Goal: Task Accomplishment & Management: Use online tool/utility

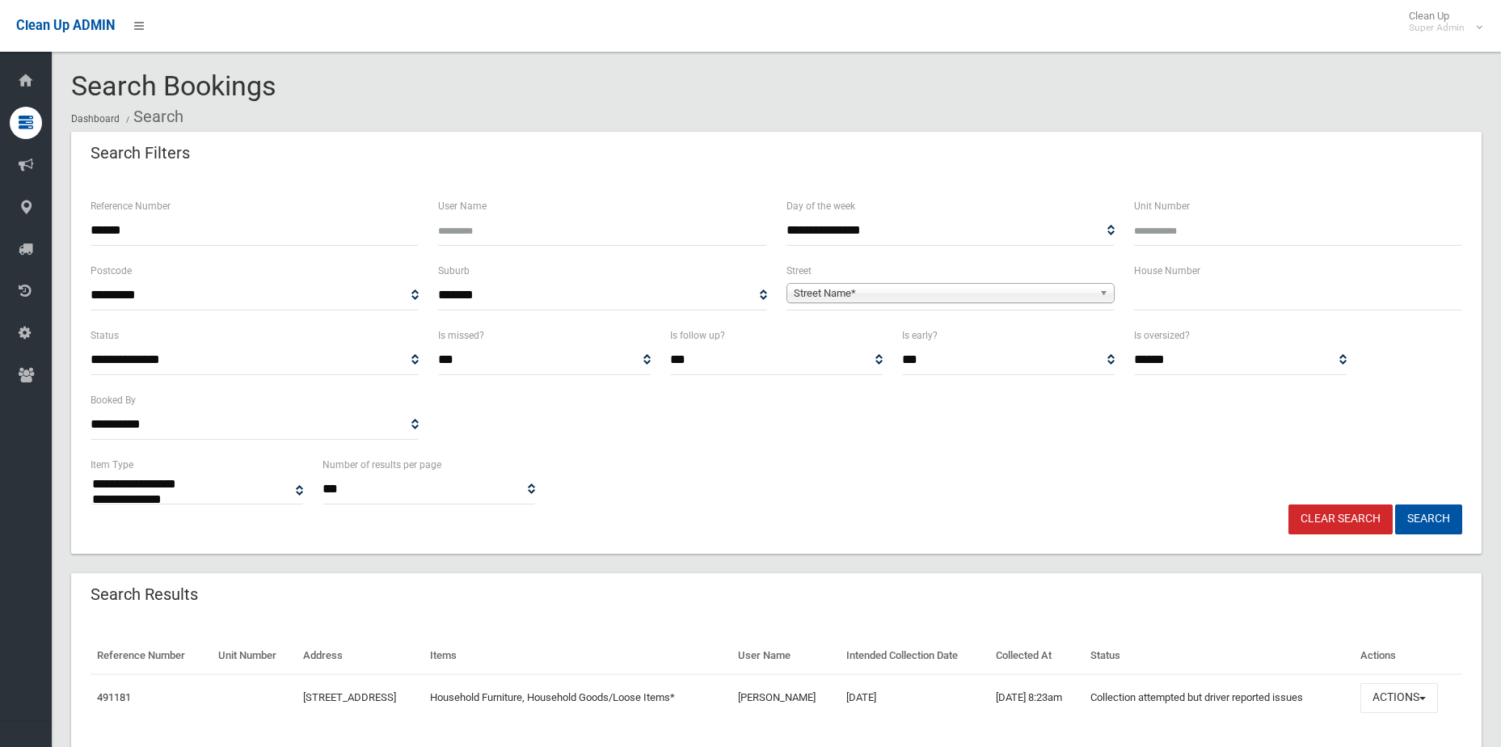
select select
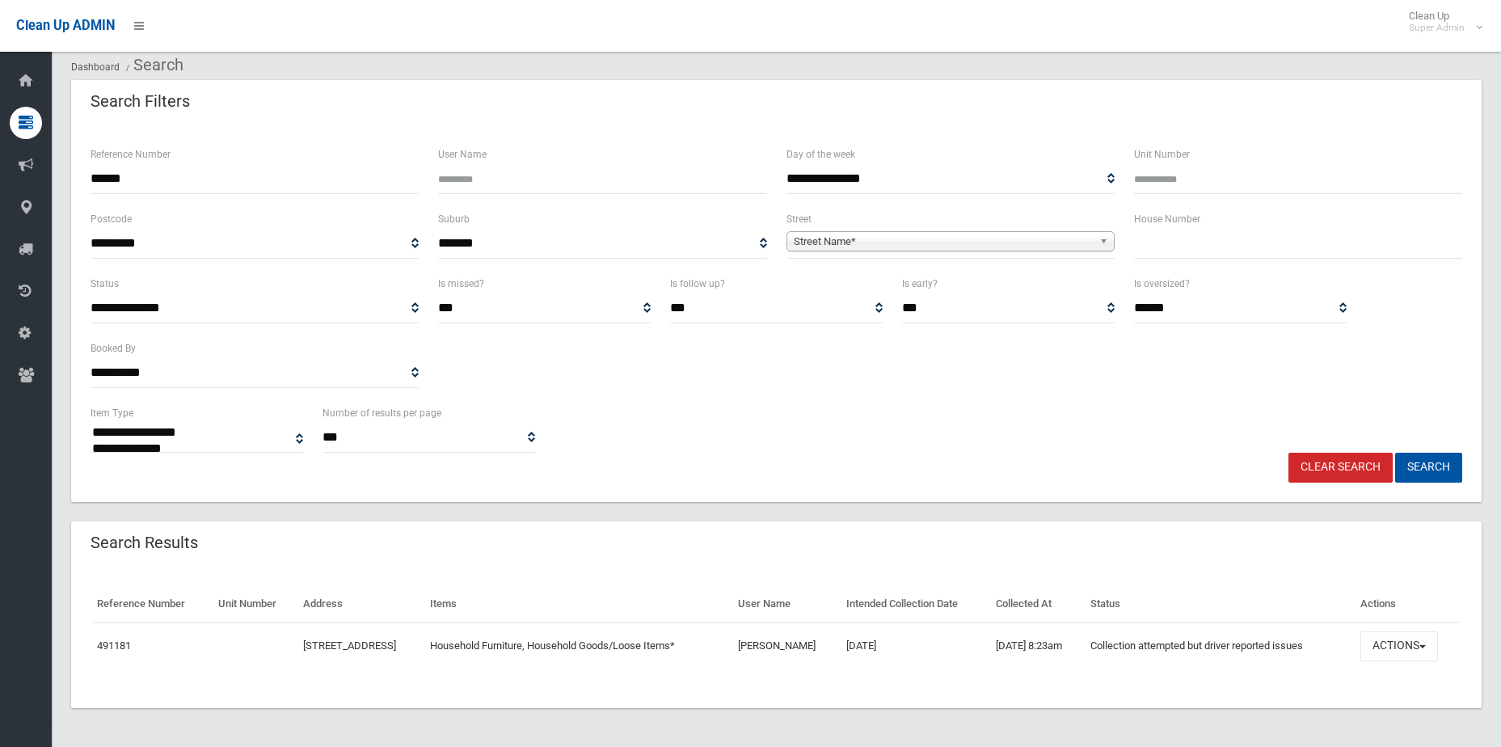
click at [1334, 463] on link "Clear Search" at bounding box center [1341, 468] width 104 height 30
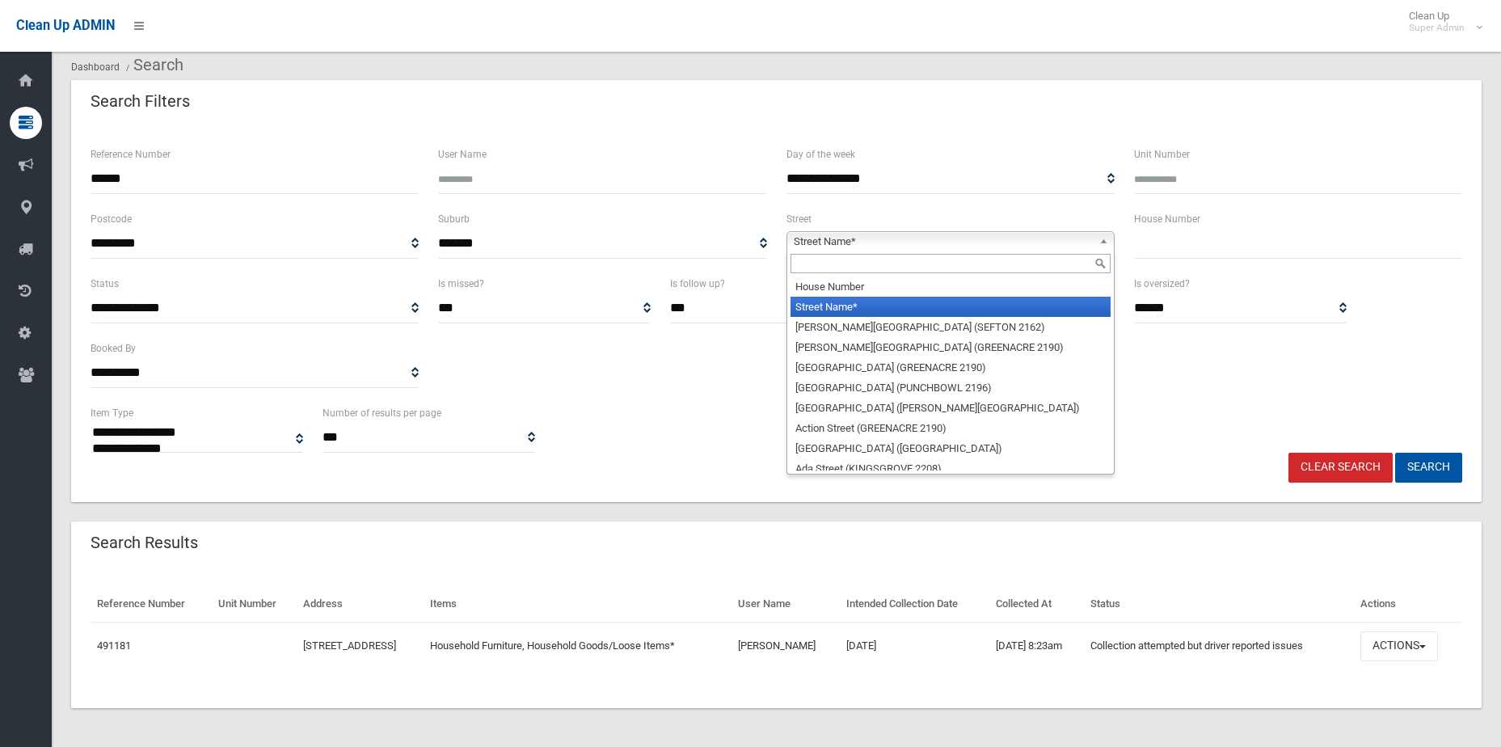
click at [841, 239] on span "Street Name*" at bounding box center [943, 241] width 299 height 19
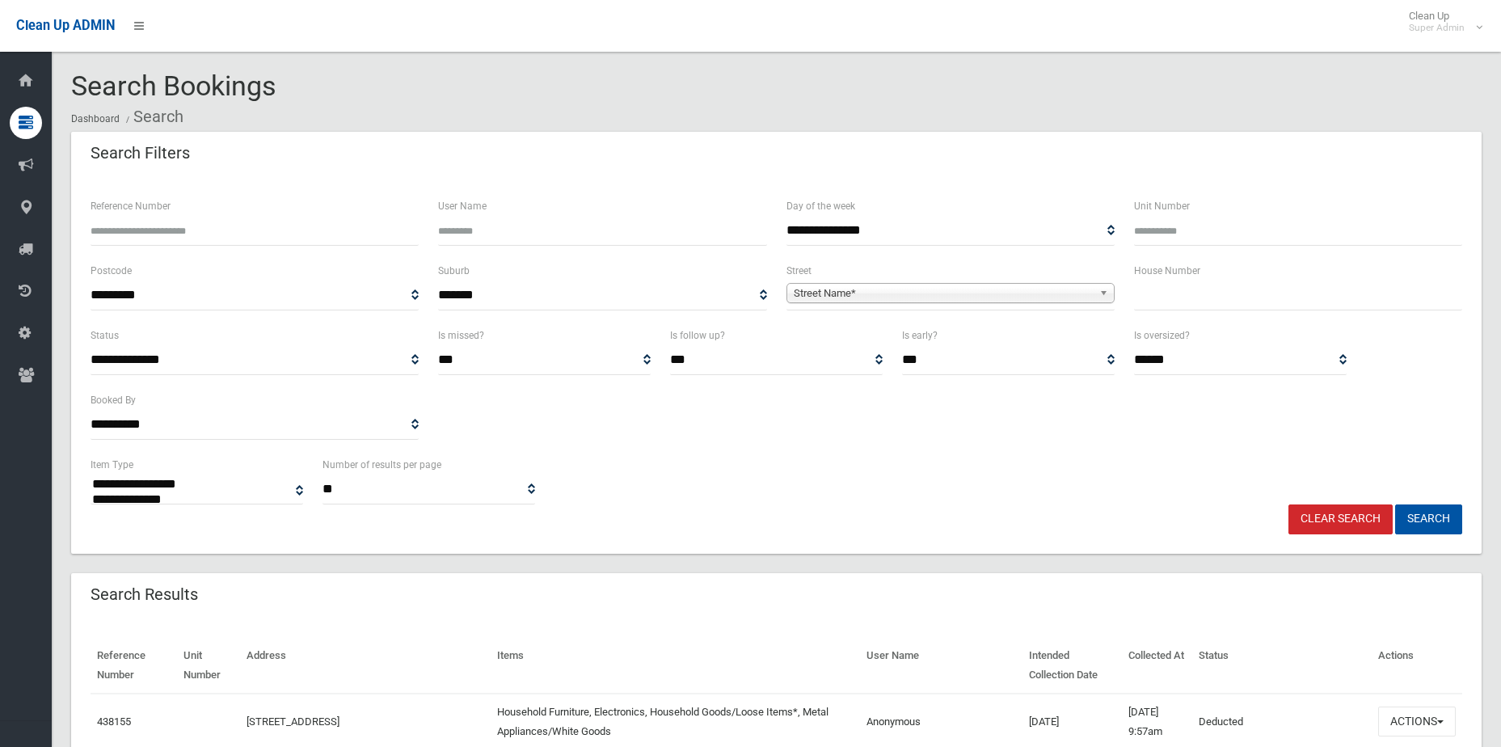
select select
click at [850, 292] on span "Street Name*" at bounding box center [943, 293] width 299 height 19
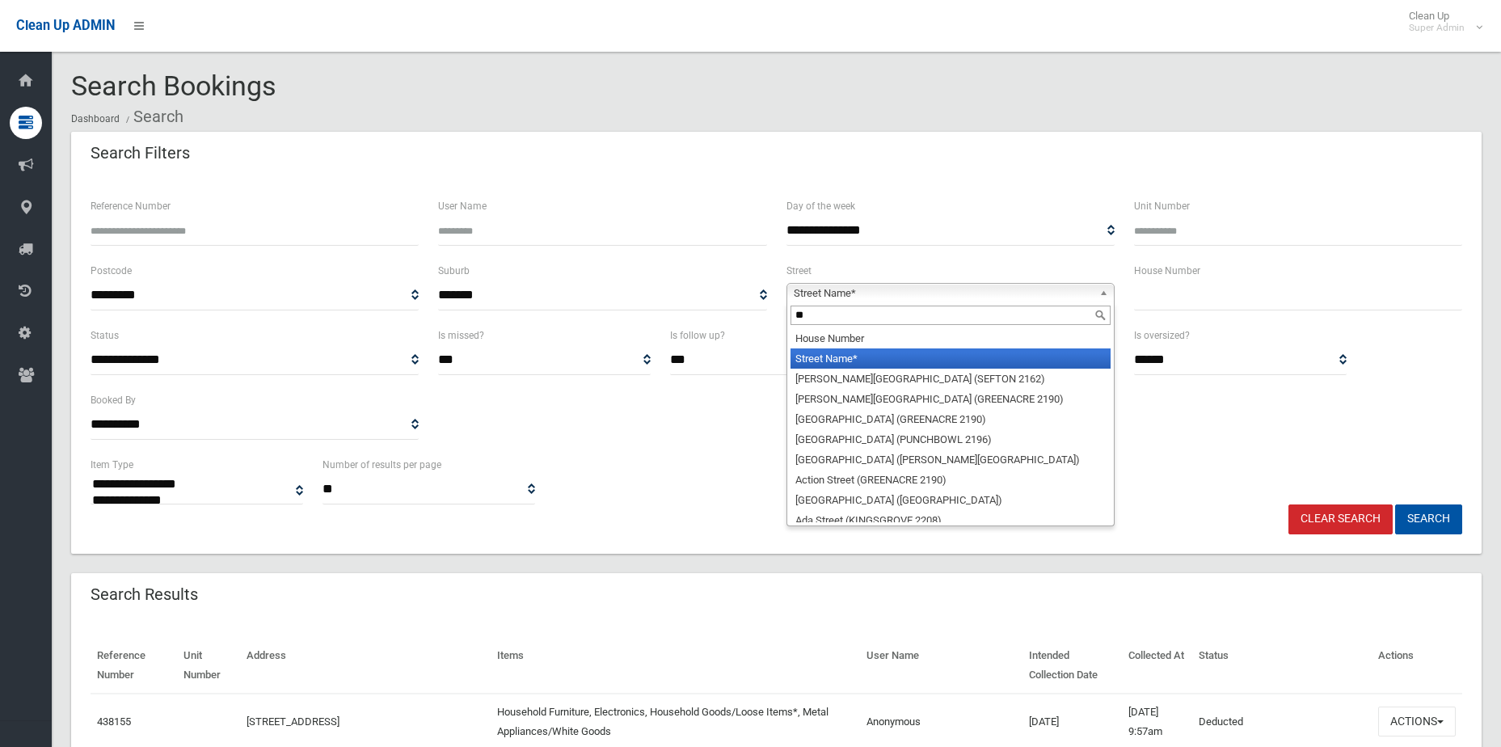
type input "***"
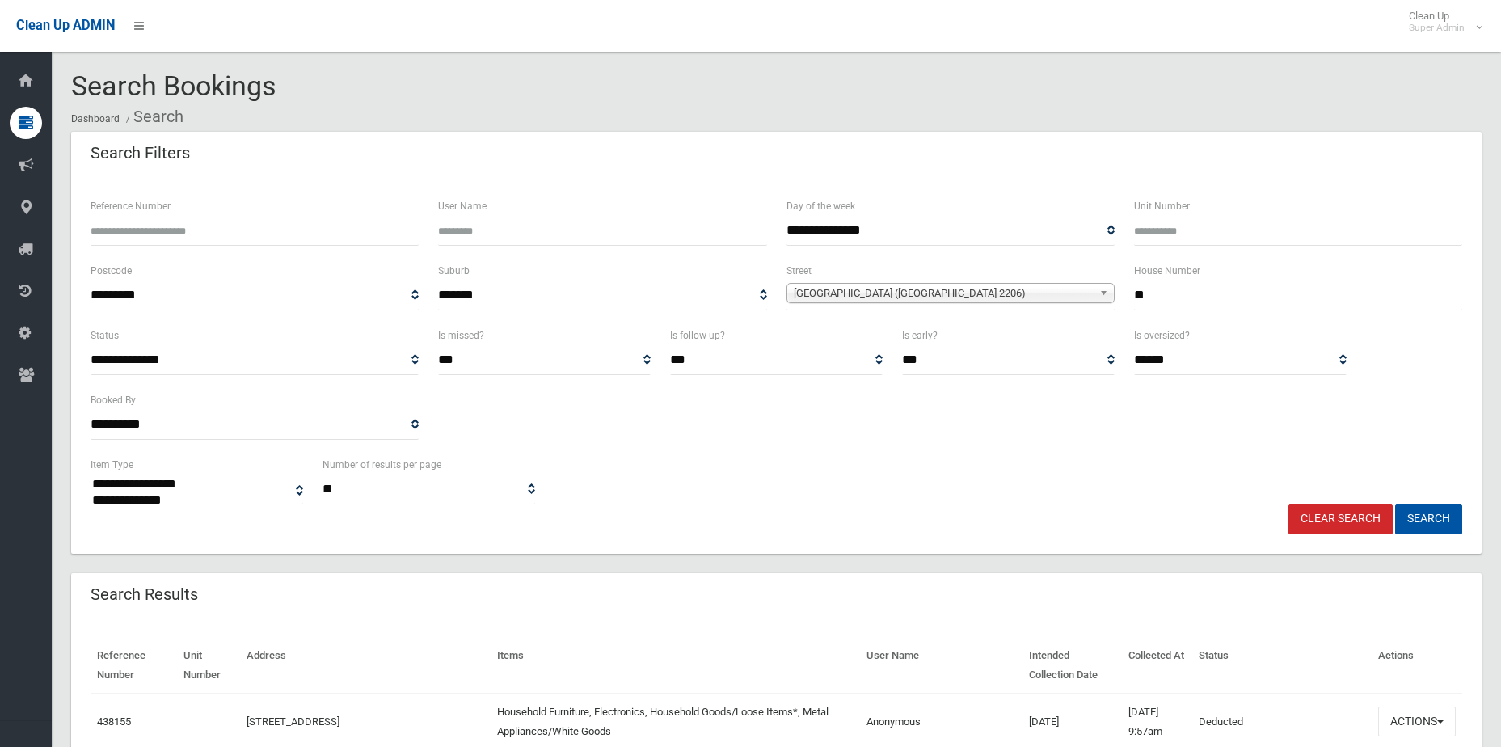
type input "**"
click at [1395, 504] on button "Search" at bounding box center [1428, 519] width 67 height 30
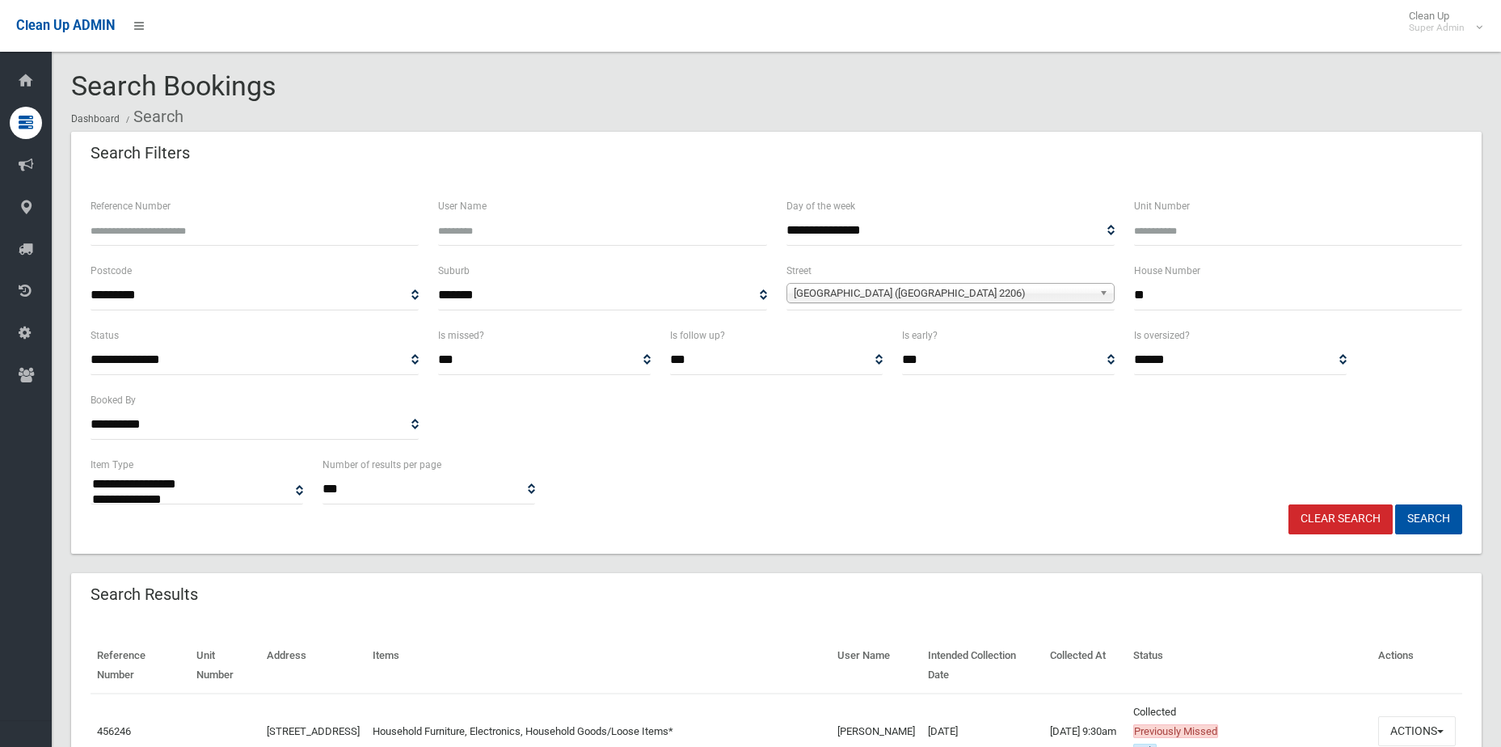
select select
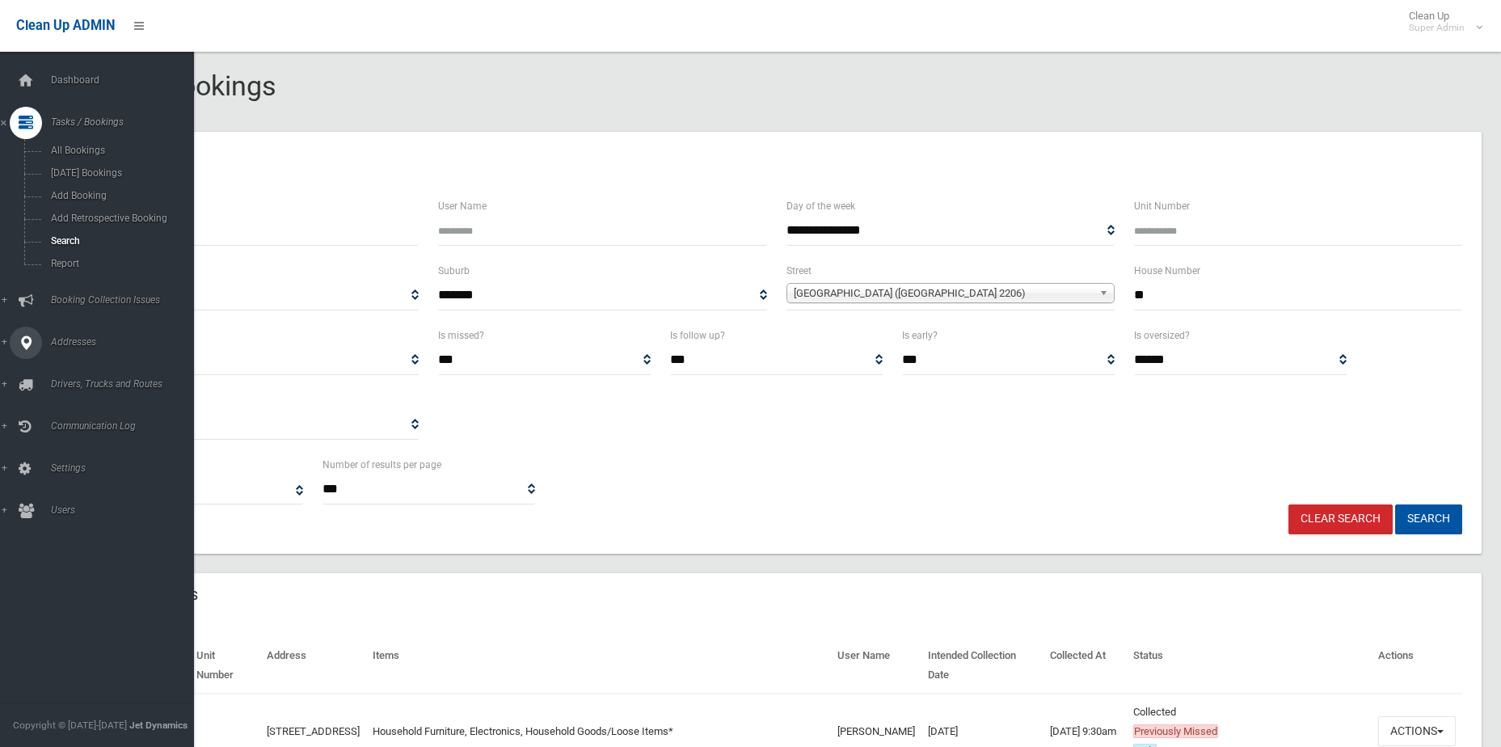
click at [61, 336] on span "Addresses" at bounding box center [126, 341] width 160 height 11
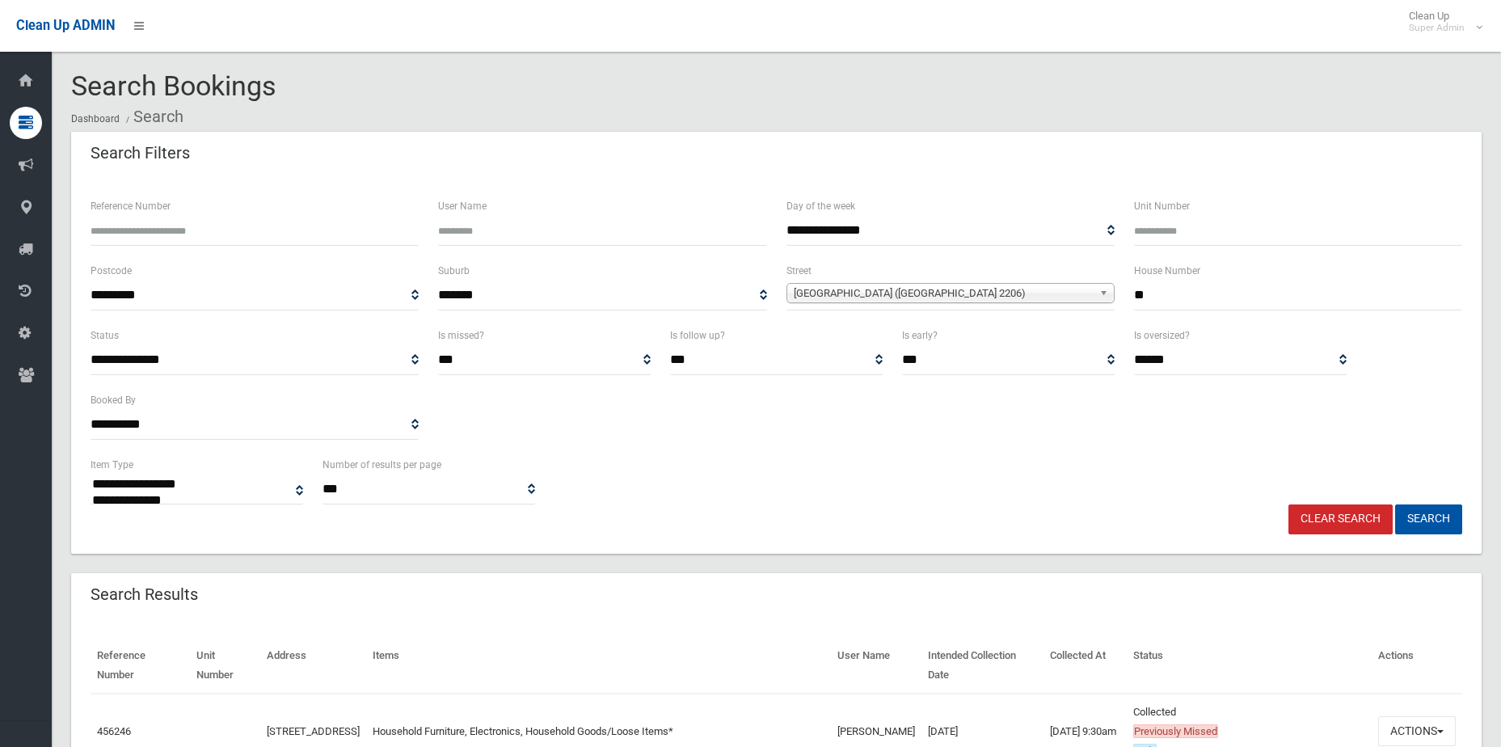
click at [431, 94] on div "Search Bookings Dashboard Search" at bounding box center [776, 101] width 1411 height 61
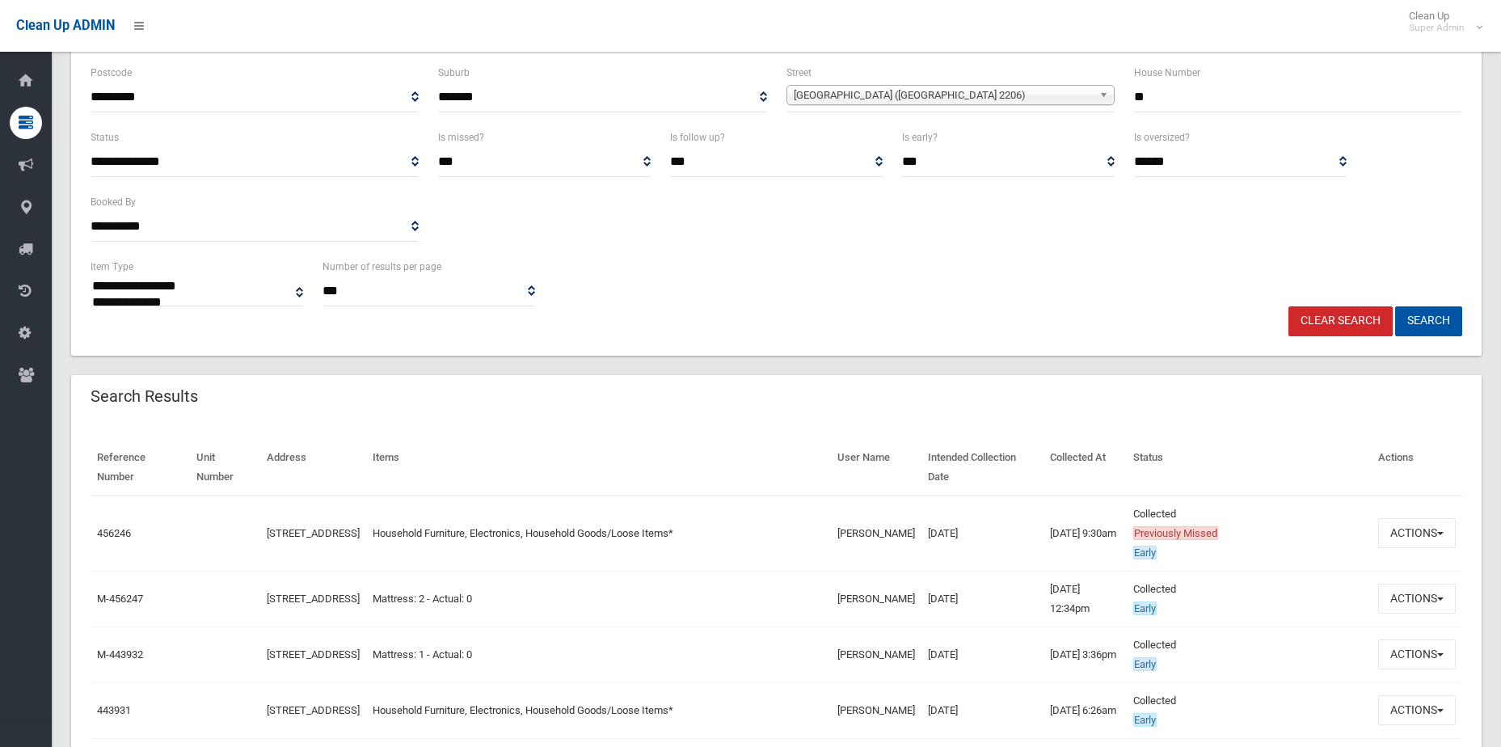
scroll to position [404, 0]
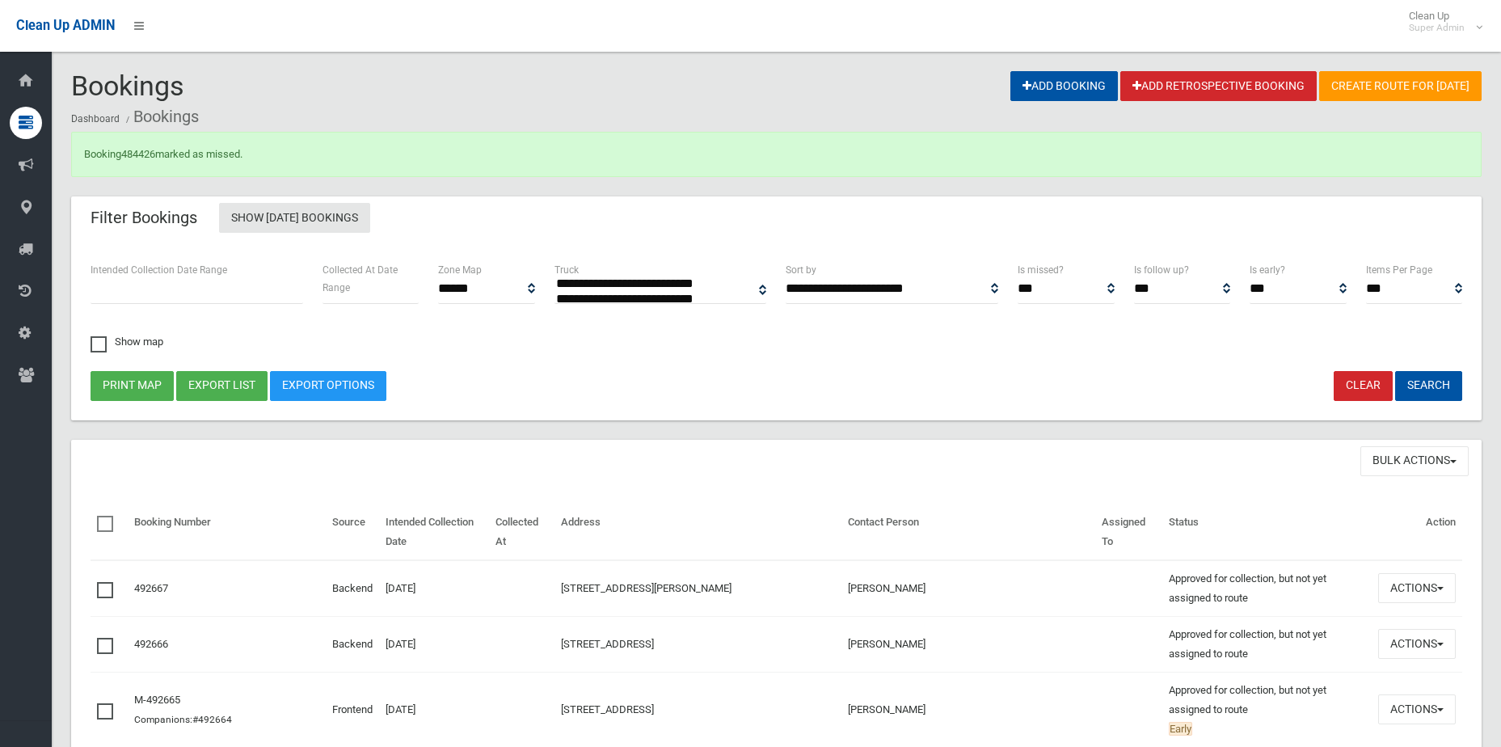
select select
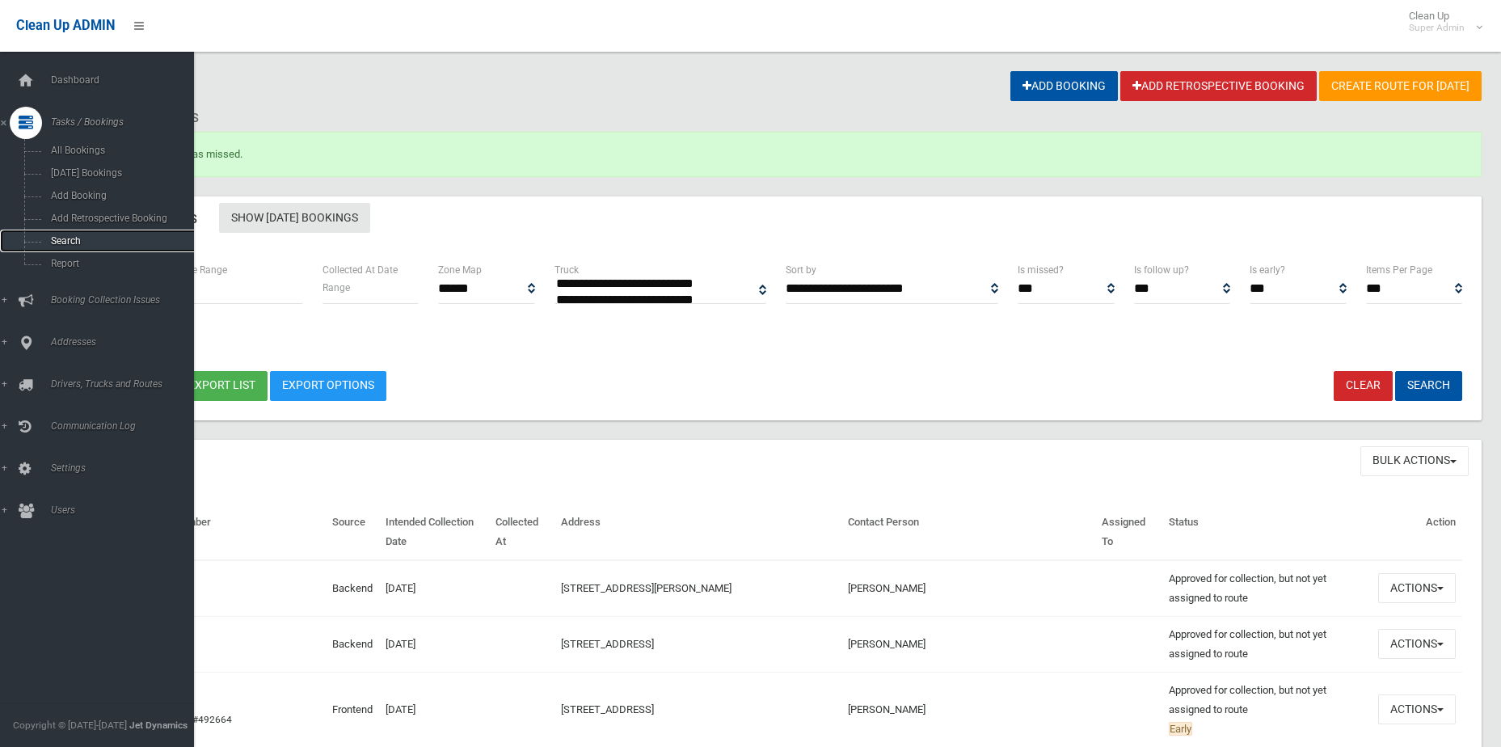
click at [69, 243] on span "Search" at bounding box center [119, 240] width 146 height 11
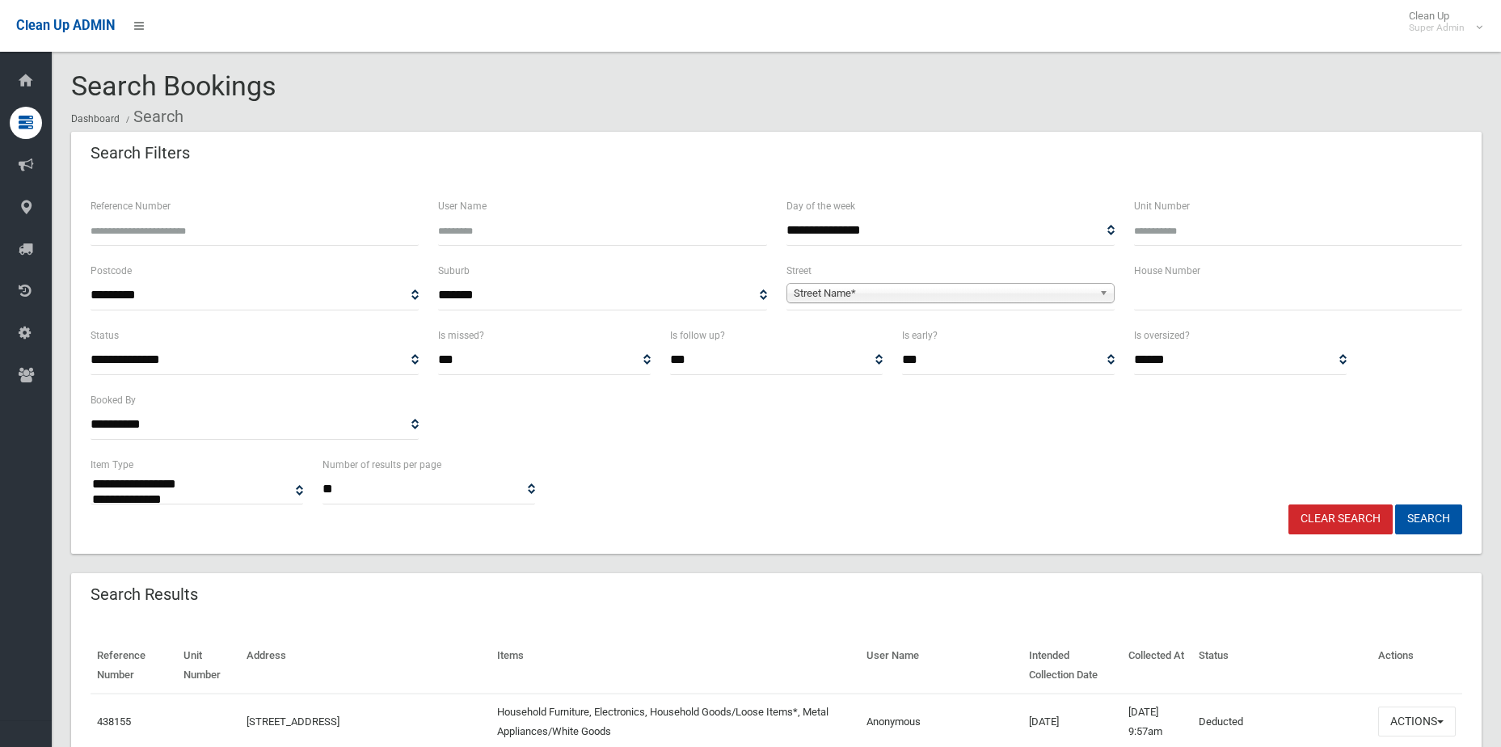
select select
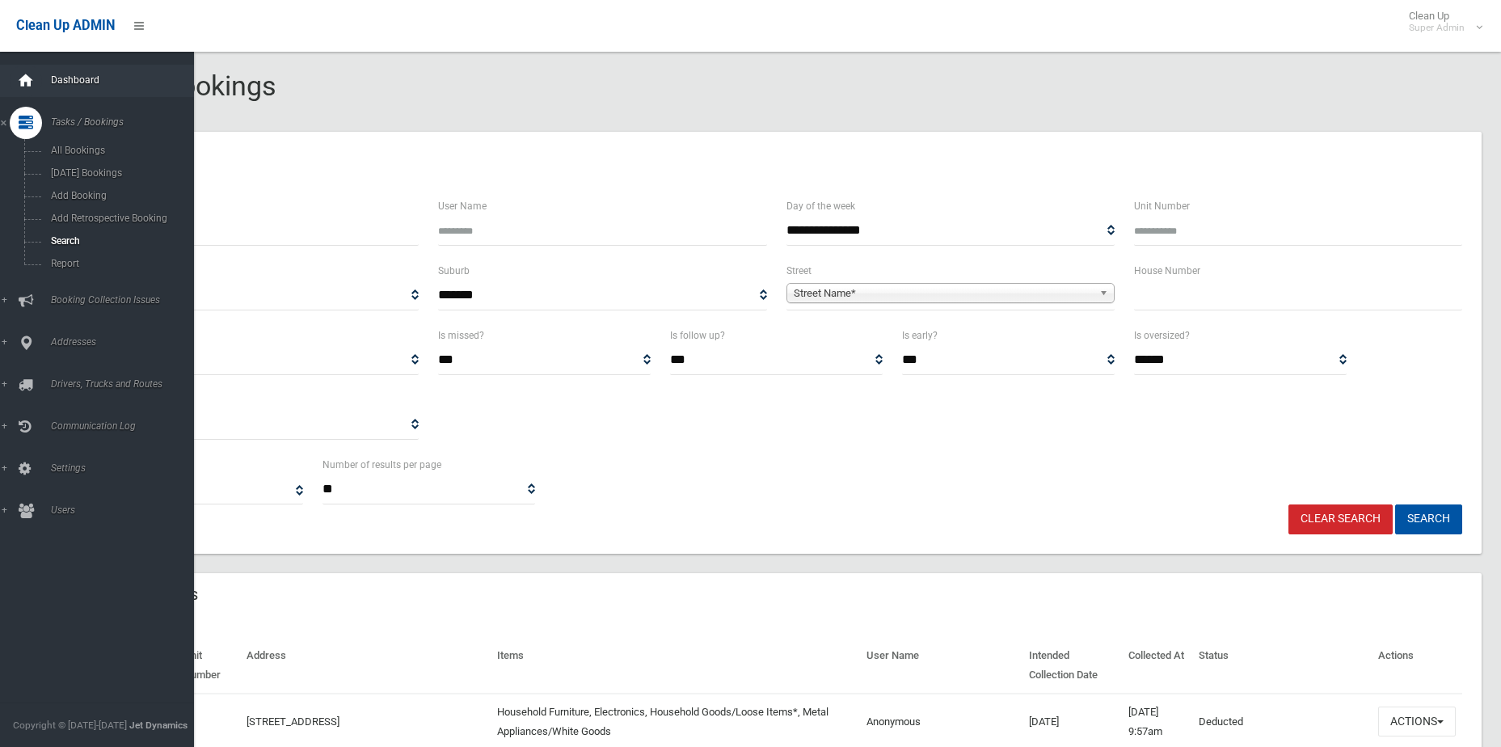
click at [24, 82] on icon at bounding box center [26, 81] width 18 height 32
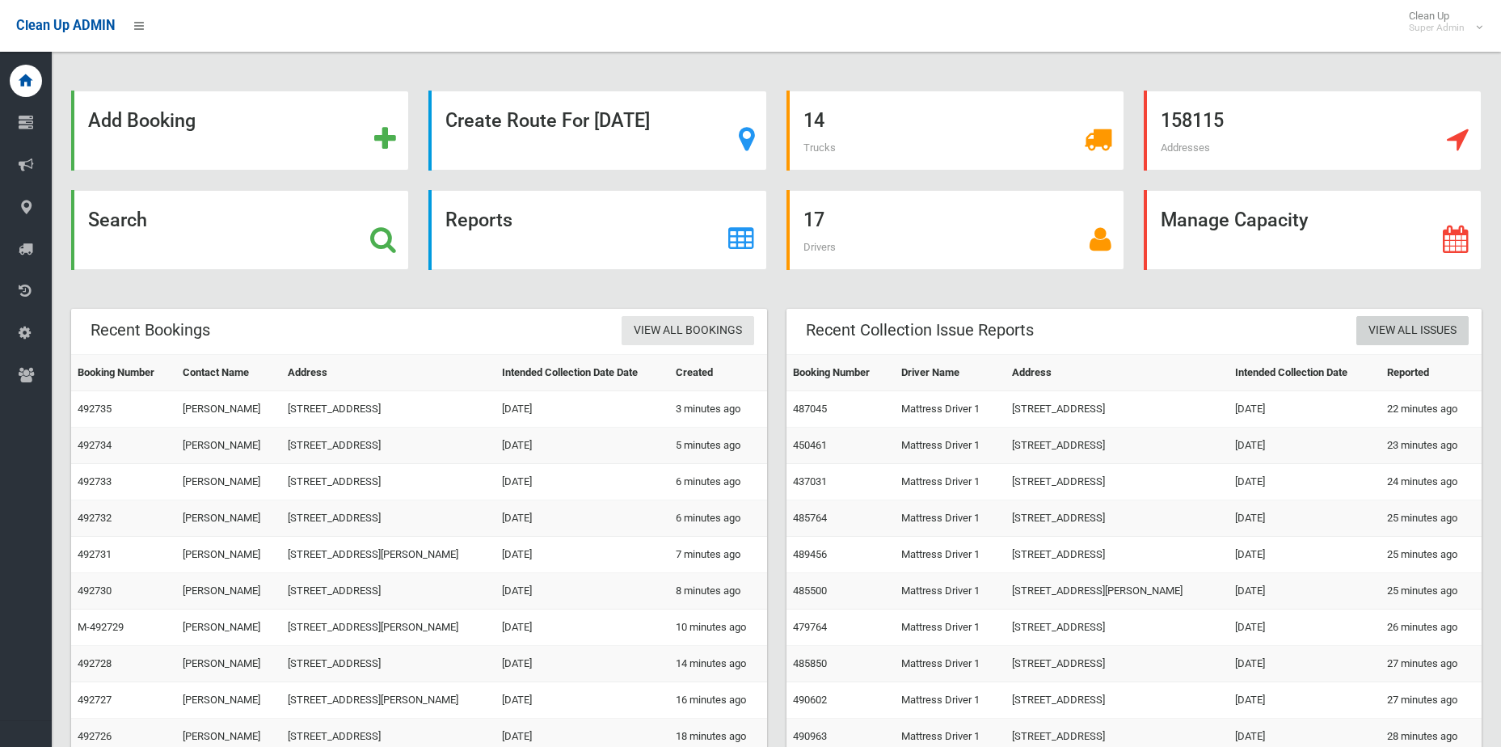
click at [1432, 334] on link "View All Issues" at bounding box center [1413, 331] width 112 height 30
click at [1339, 214] on div "Manage Capacity" at bounding box center [1313, 230] width 338 height 80
click at [1426, 238] on div "Manage Capacity" at bounding box center [1313, 230] width 338 height 80
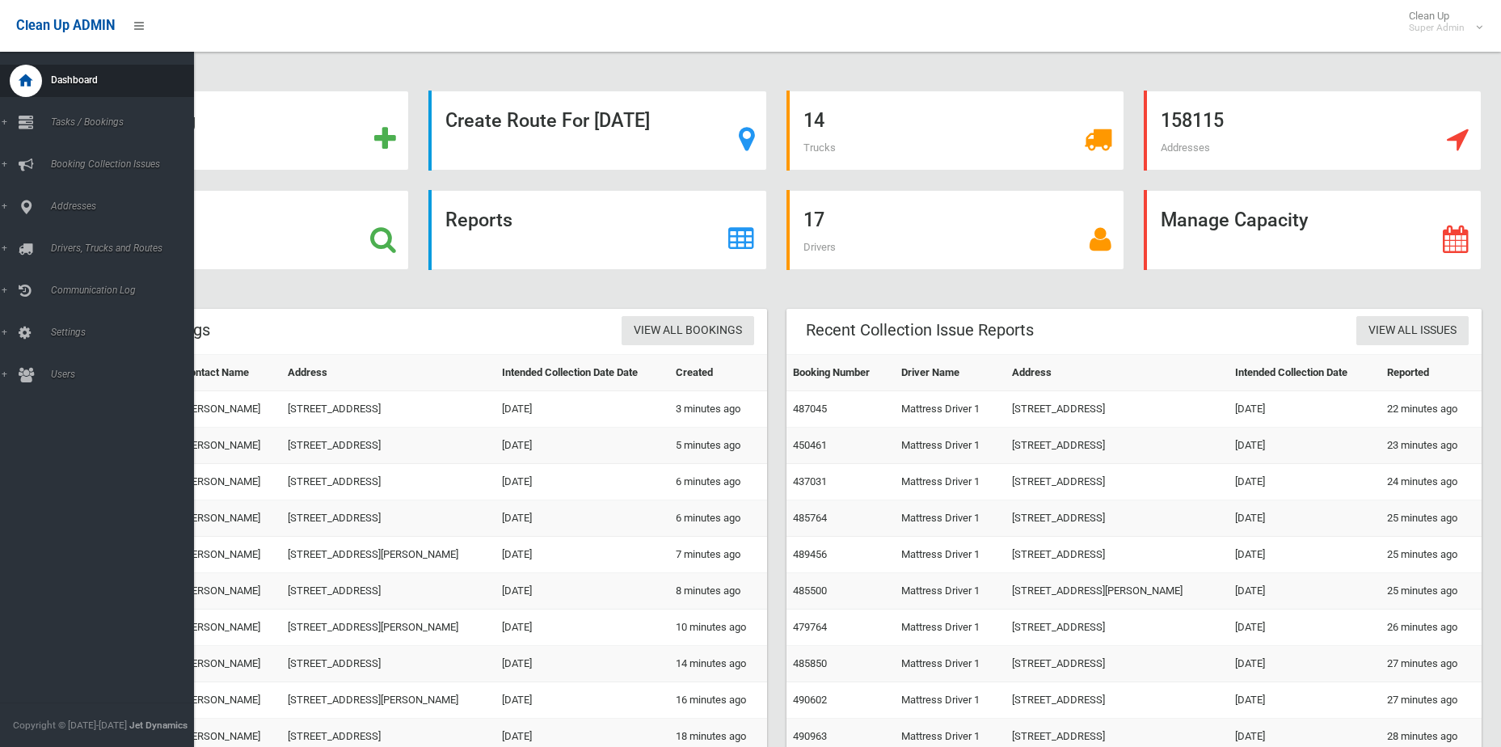
click at [92, 78] on span "Dashboard" at bounding box center [126, 79] width 160 height 11
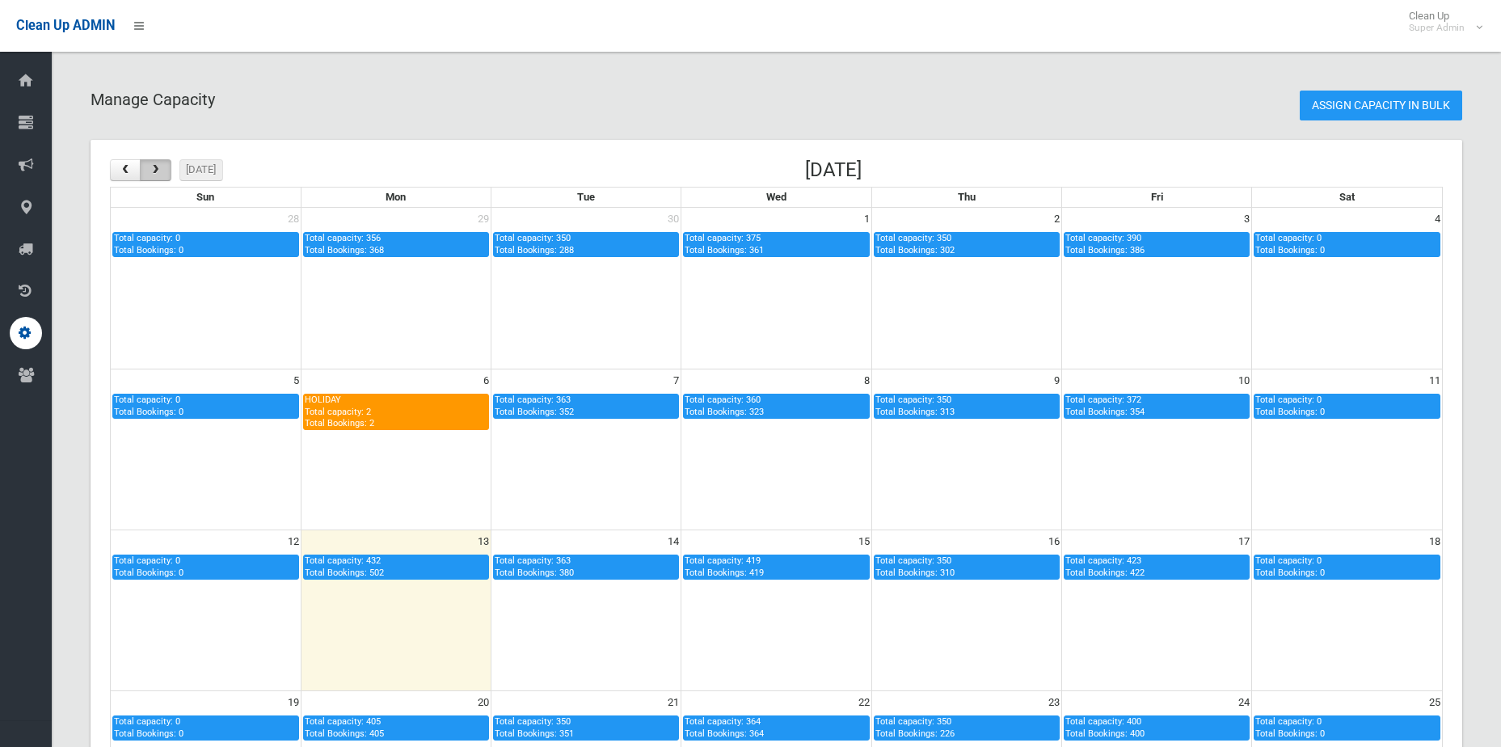
click at [158, 165] on span "button" at bounding box center [156, 170] width 13 height 11
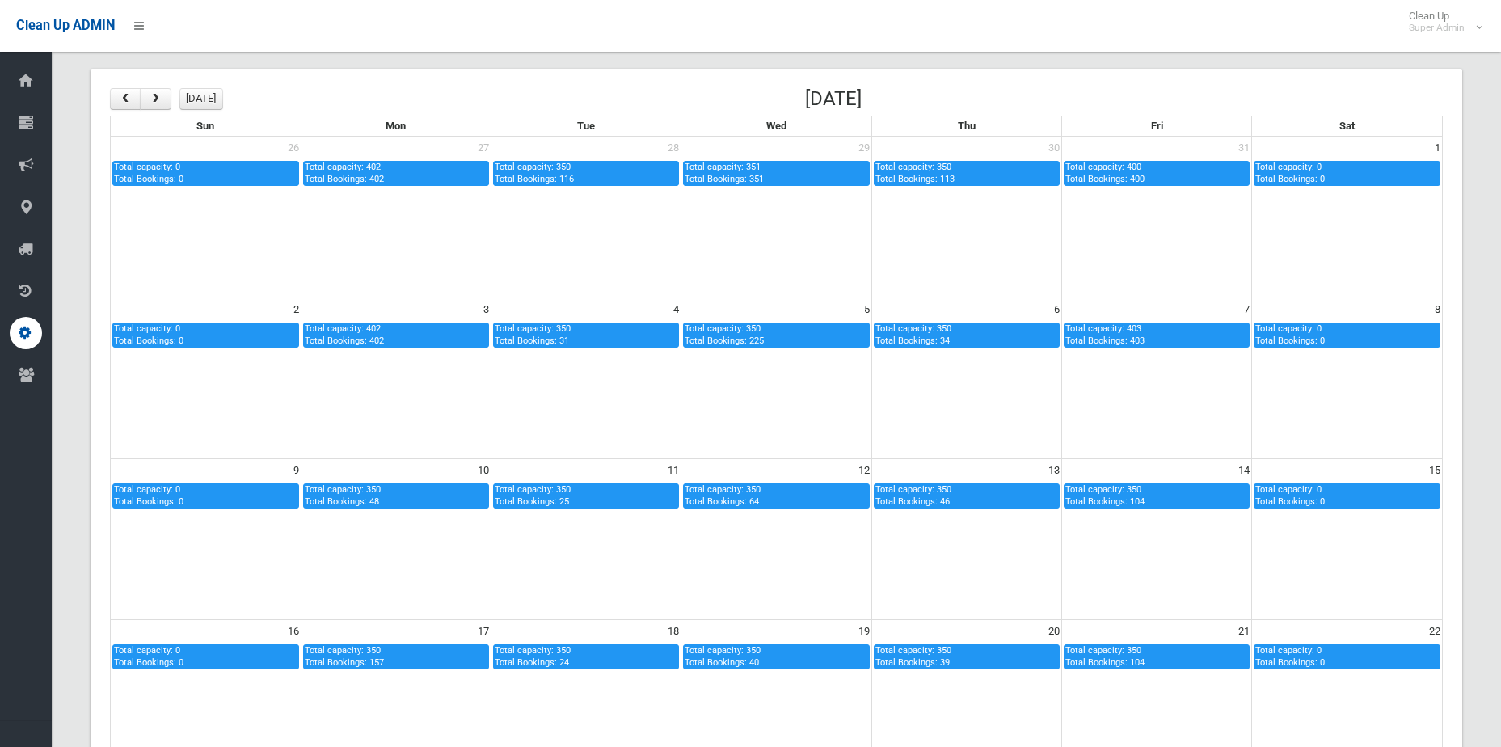
scroll to position [100, 0]
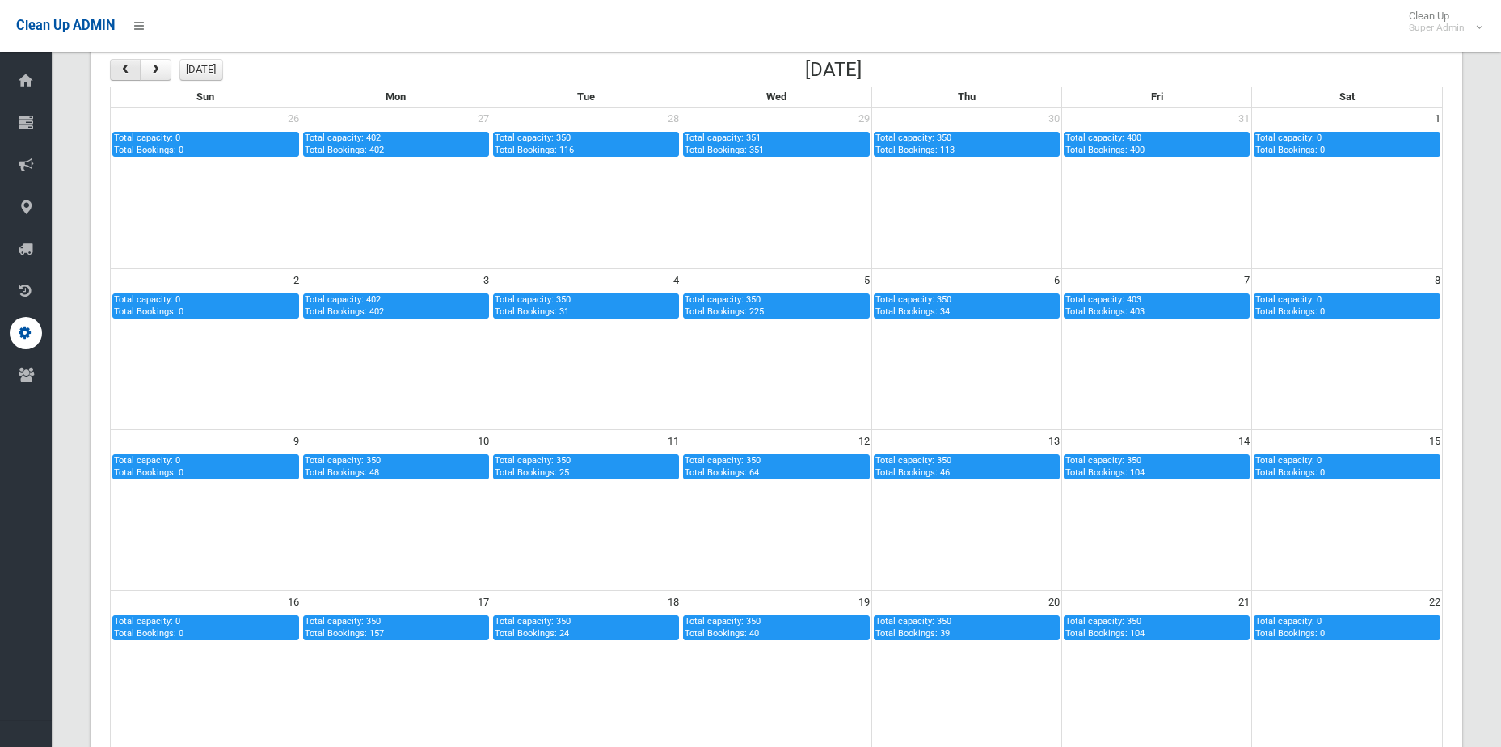
click at [135, 75] on button "button" at bounding box center [125, 70] width 31 height 22
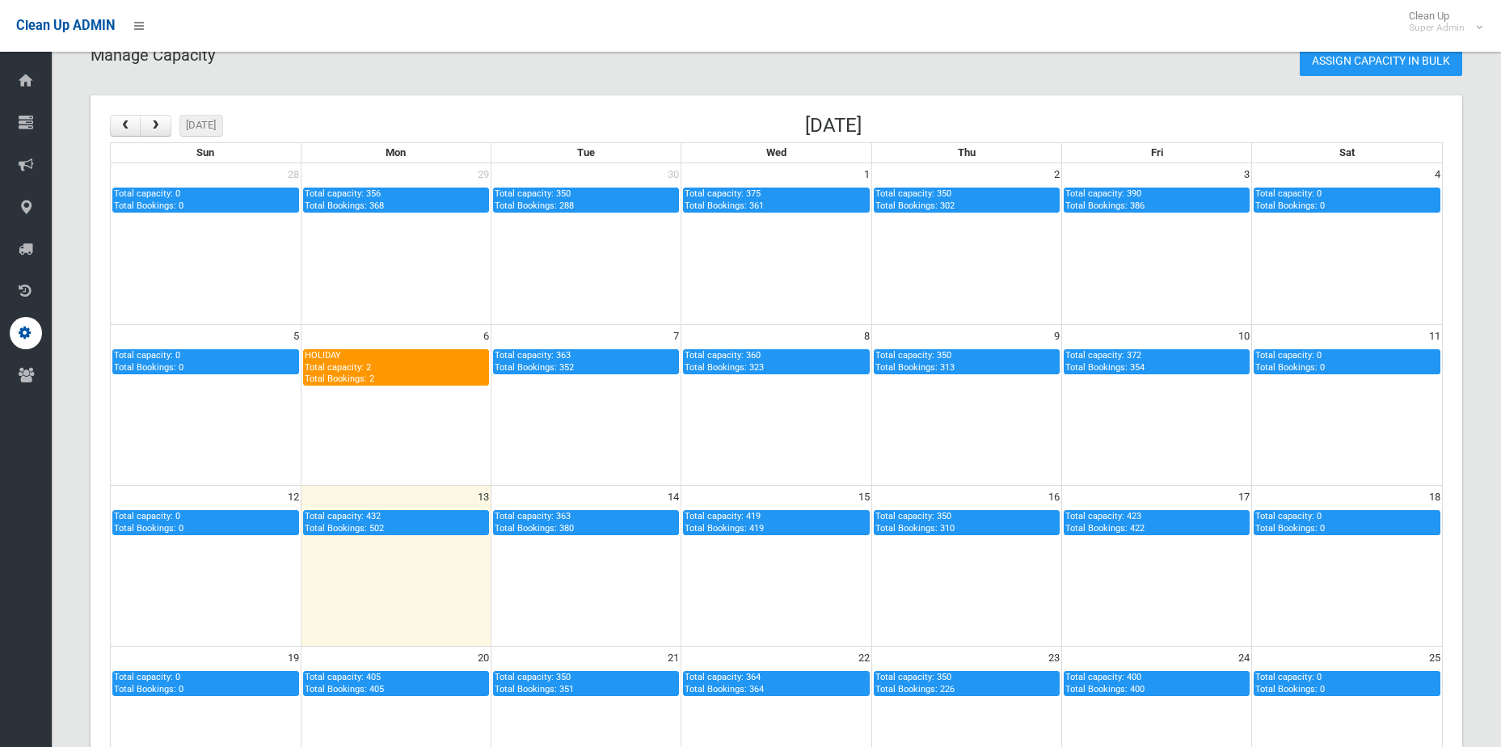
scroll to position [0, 0]
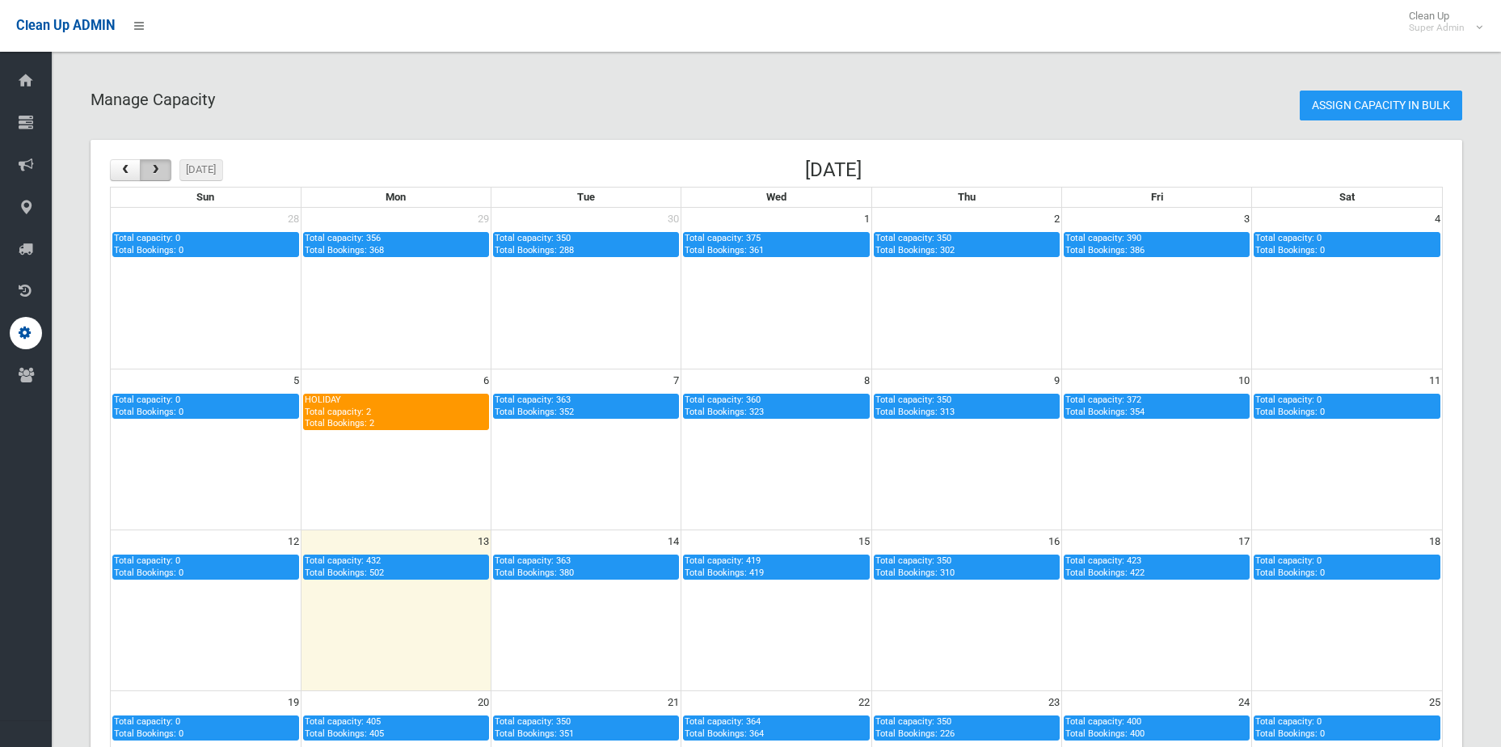
click at [147, 175] on button "button" at bounding box center [155, 170] width 31 height 22
